Goal: Information Seeking & Learning: Learn about a topic

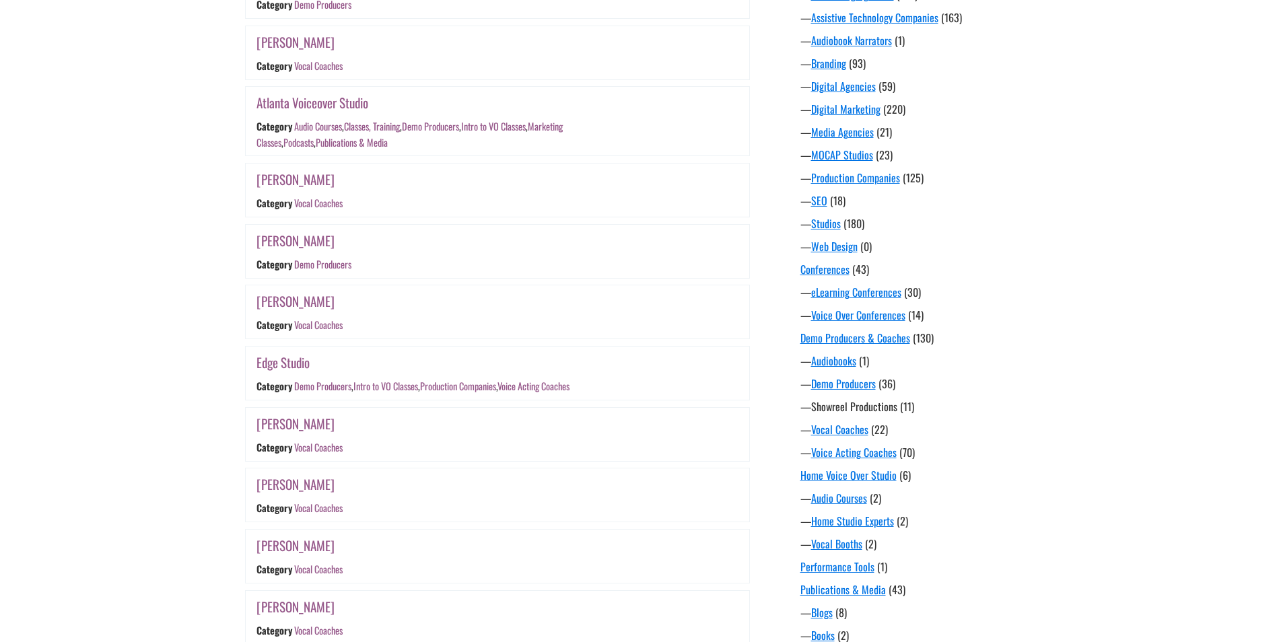
scroll to position [471, 0]
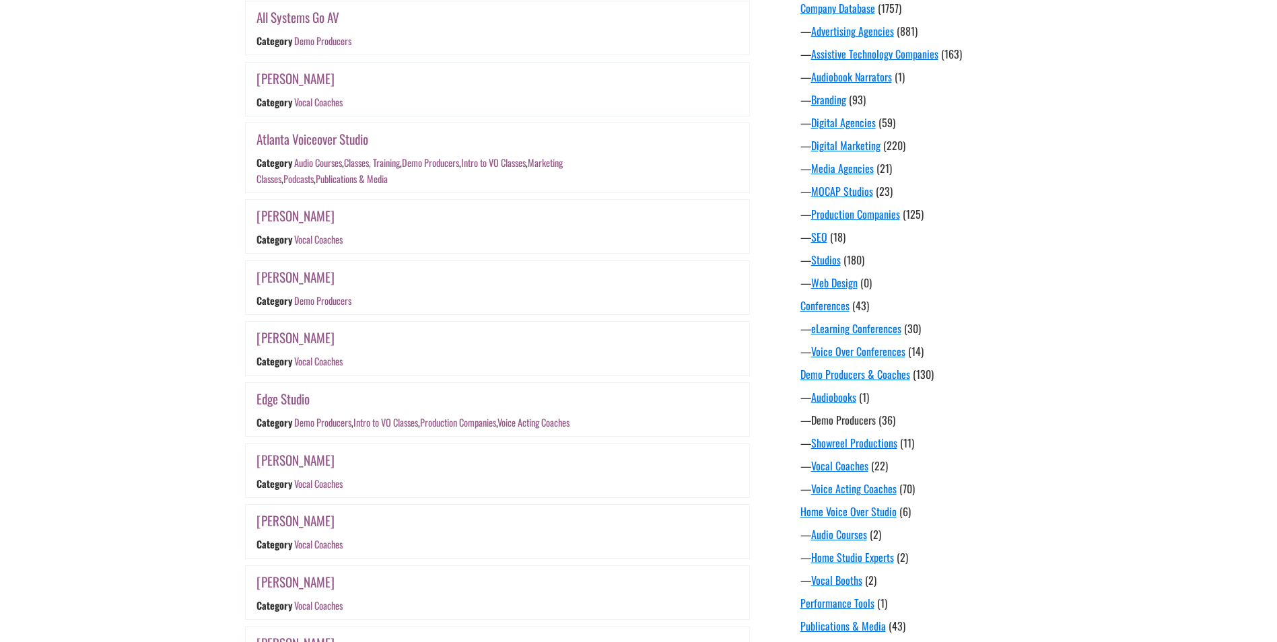
click at [857, 425] on link "Demo Producers" at bounding box center [843, 420] width 65 height 16
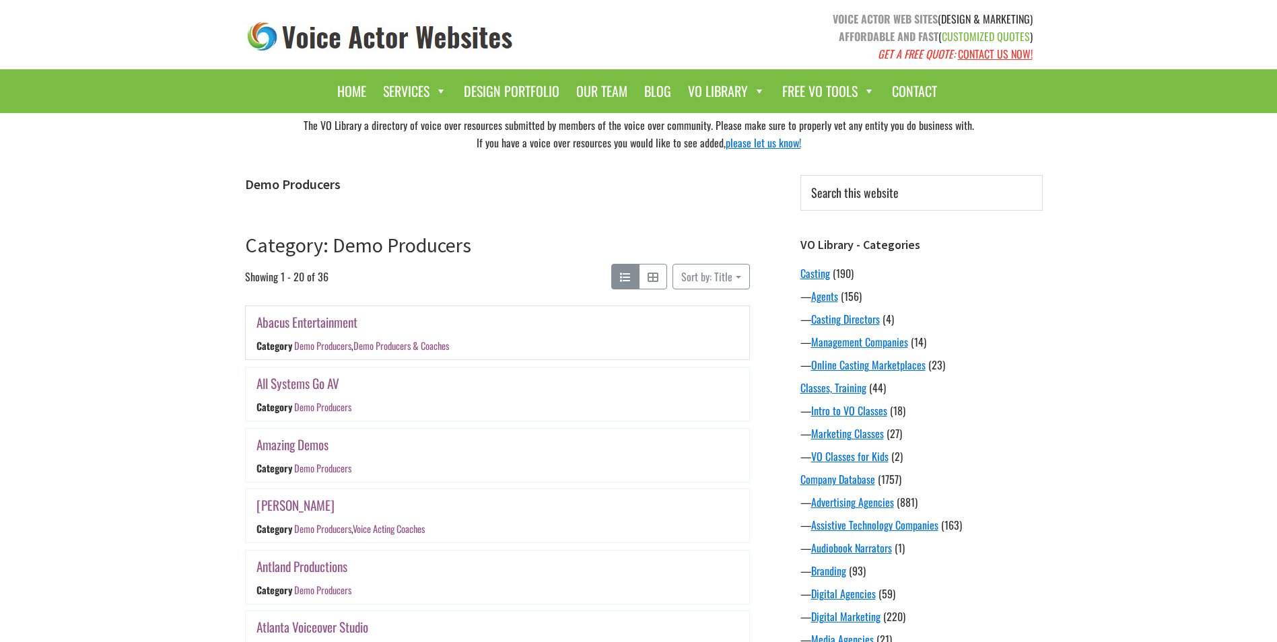
click at [308, 324] on link "Abacus Entertainment" at bounding box center [306, 322] width 101 height 20
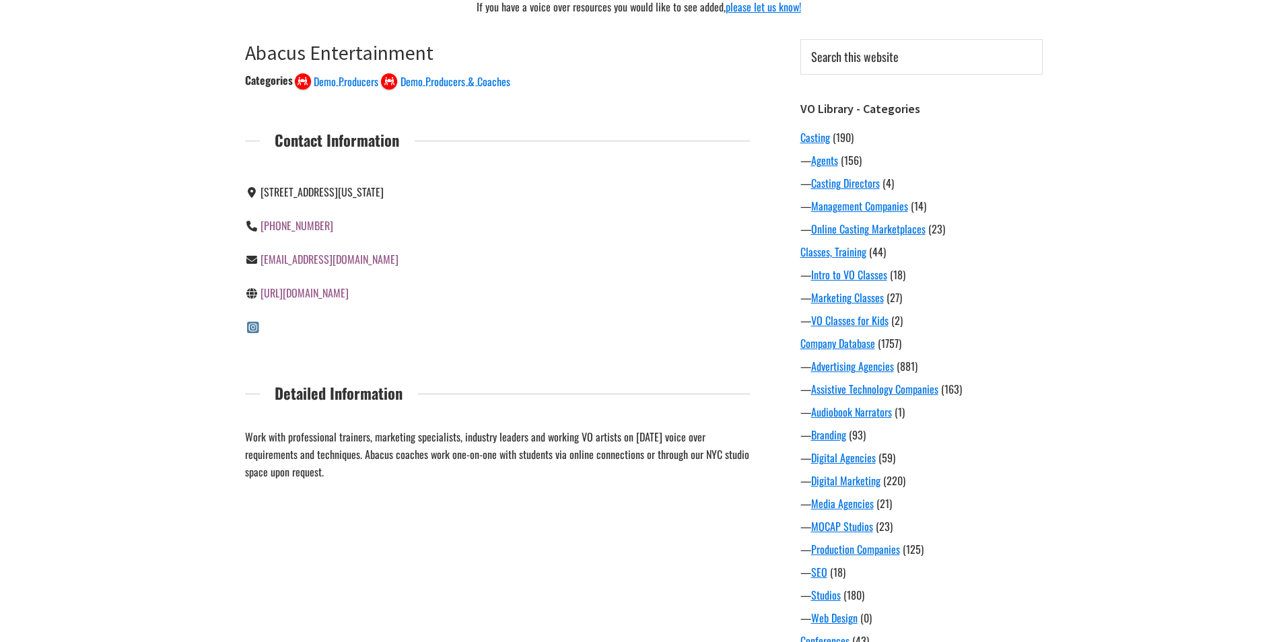
scroll to position [135, 0]
